Goal: Task Accomplishment & Management: Manage account settings

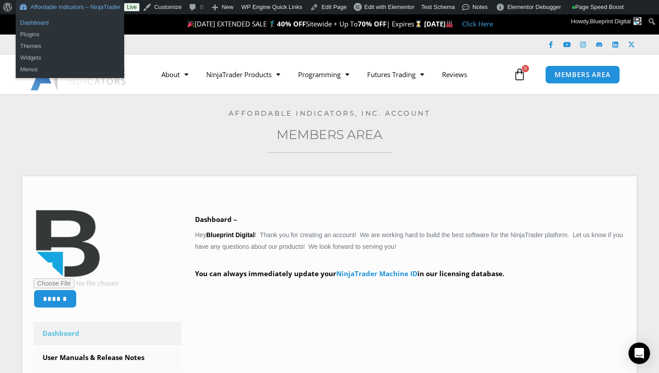
click at [61, 21] on link "Dashboard" at bounding box center [70, 23] width 109 height 12
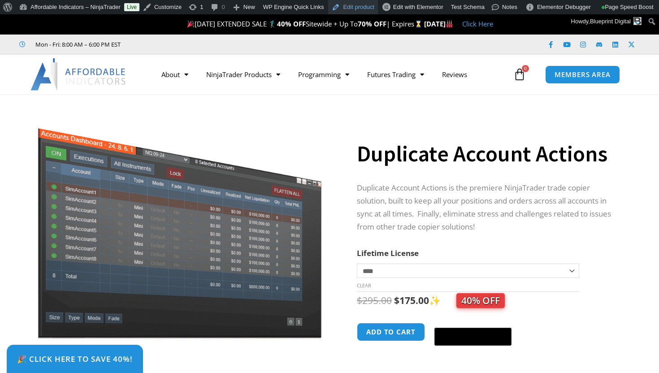
click at [360, 8] on link "Edit product" at bounding box center [352, 7] width 49 height 14
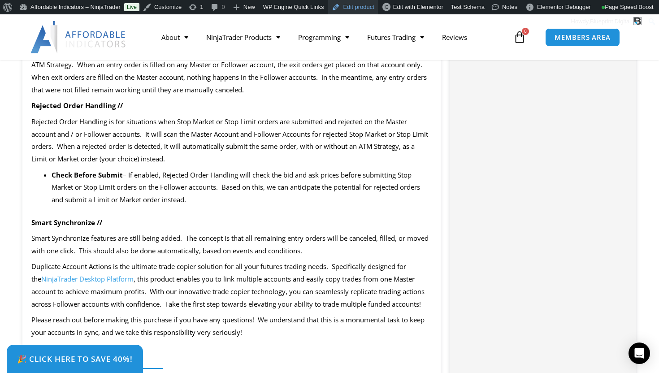
scroll to position [1404, 0]
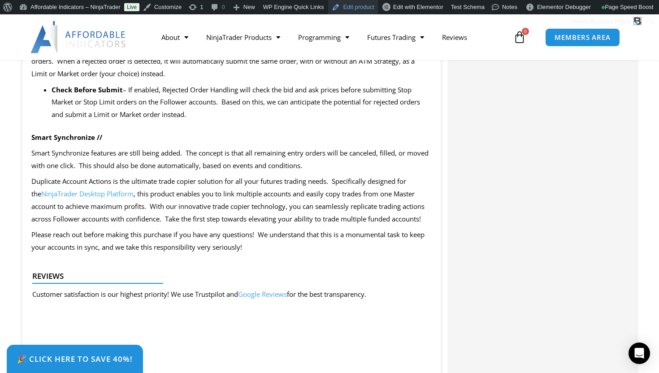
click at [366, 10] on link "Edit product" at bounding box center [352, 7] width 49 height 14
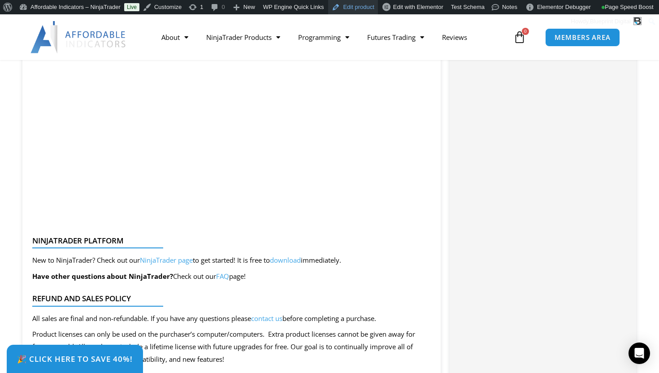
scroll to position [2187, 0]
